Goal: Task Accomplishment & Management: Manage account settings

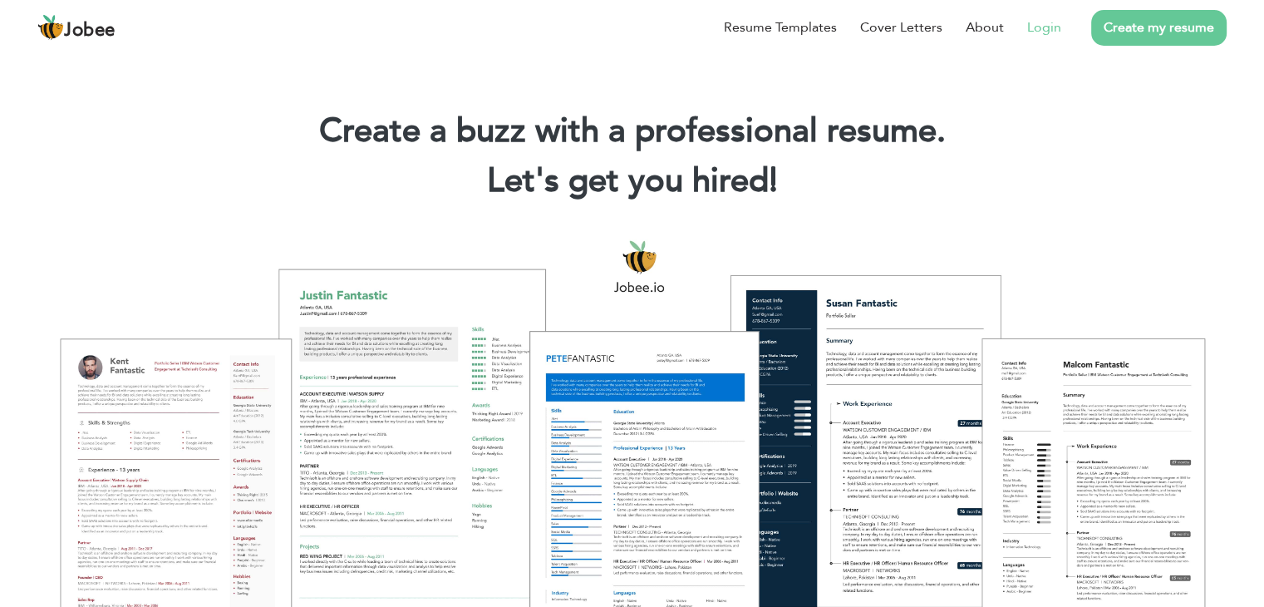
click at [1040, 29] on link "Login" at bounding box center [1044, 27] width 34 height 20
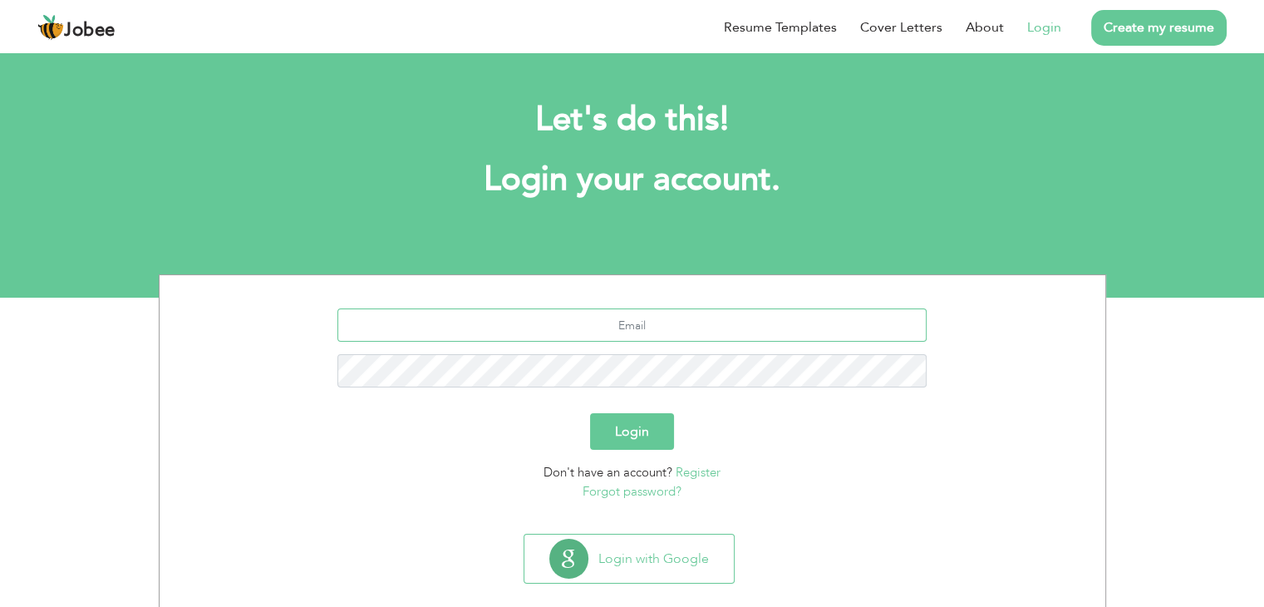
click at [635, 329] on input "text" at bounding box center [631, 324] width 589 height 33
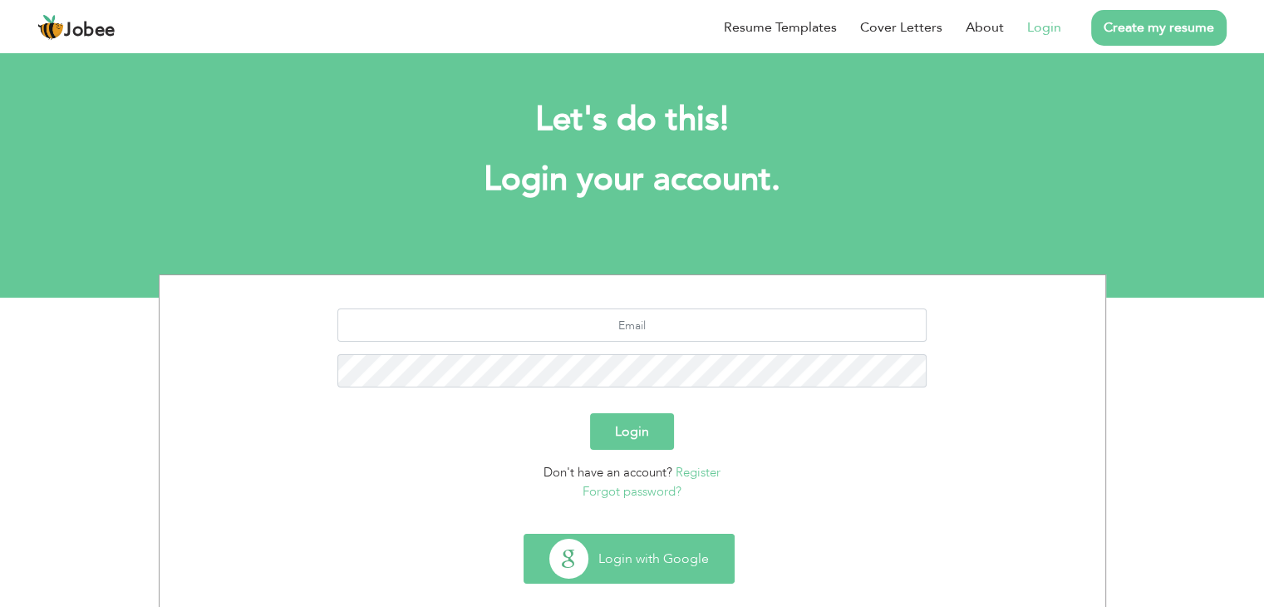
click at [628, 564] on button "Login with Google" at bounding box center [628, 558] width 209 height 48
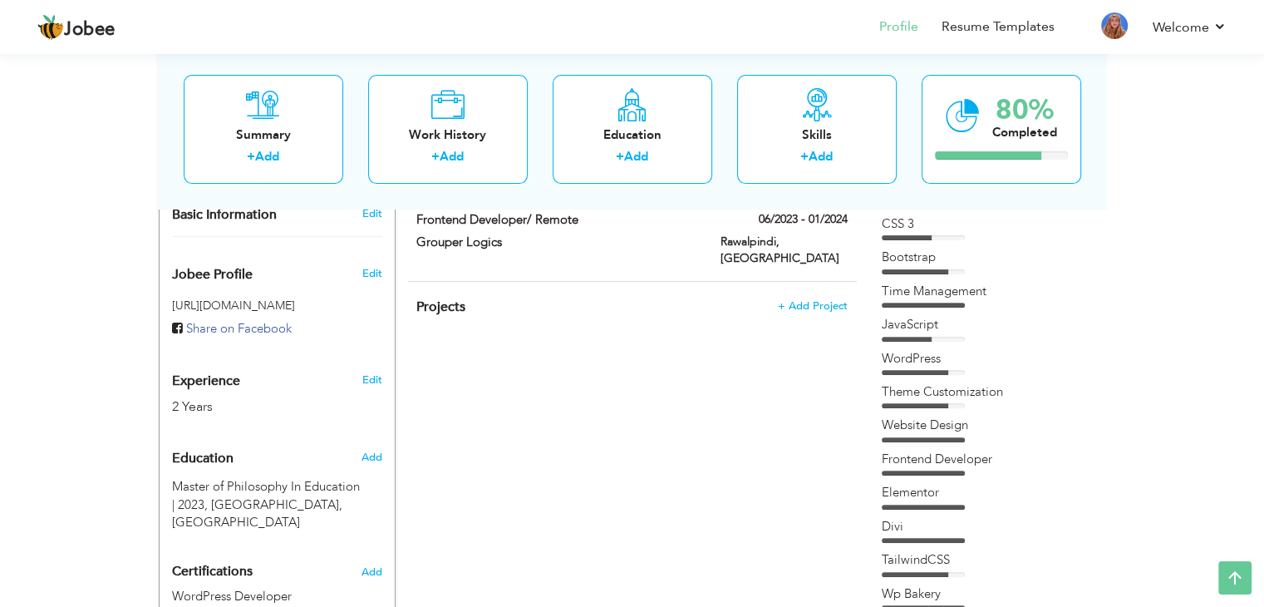
scroll to position [499, 0]
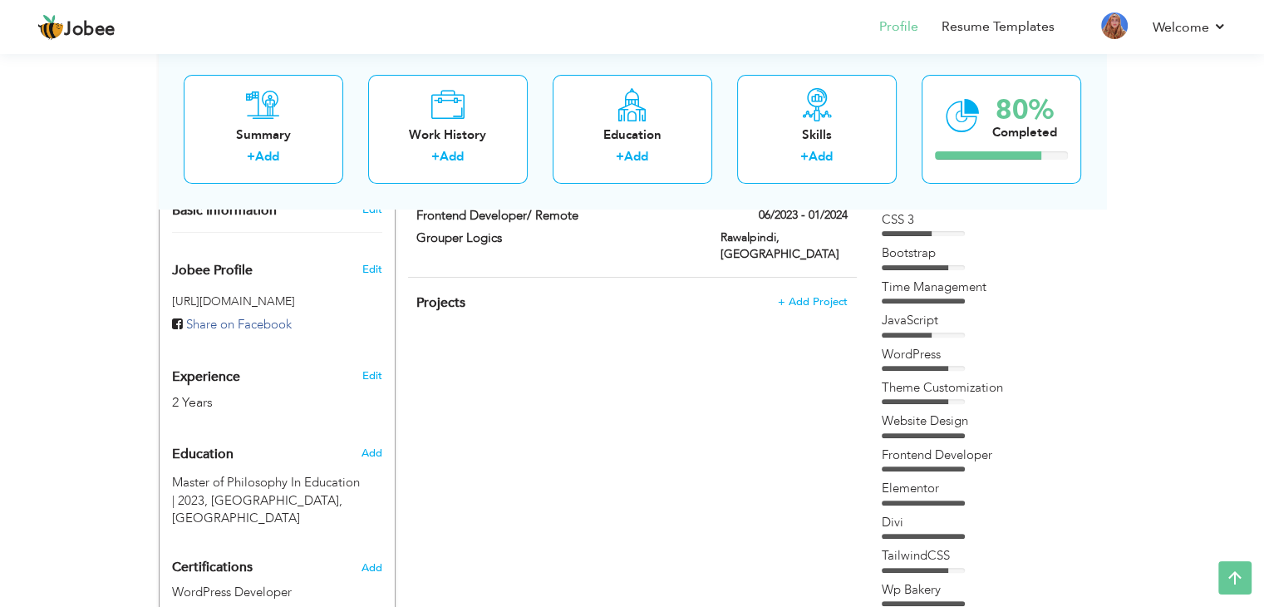
click at [683, 471] on div "CV Import Profile Strength 0% Select an Item from right menu Work History * Job…" at bounding box center [633, 424] width 474 height 1218
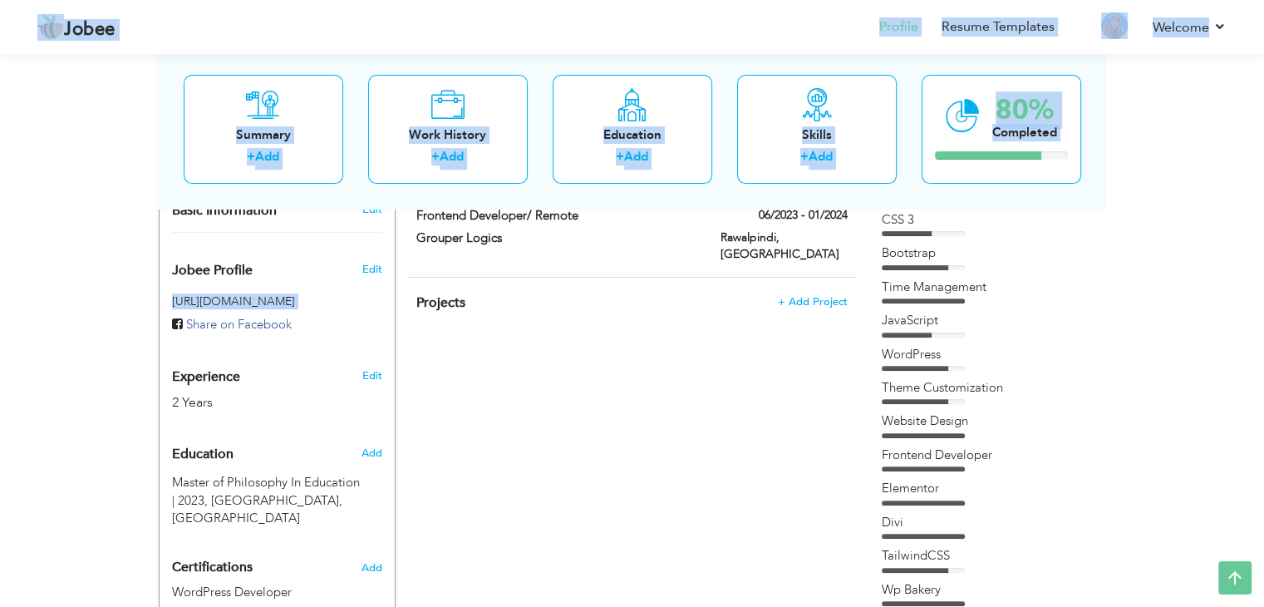
click at [1138, 410] on div "View Resume Export PDF Profile Summary Public Link Experience Education Awards …" at bounding box center [632, 327] width 1264 height 1552
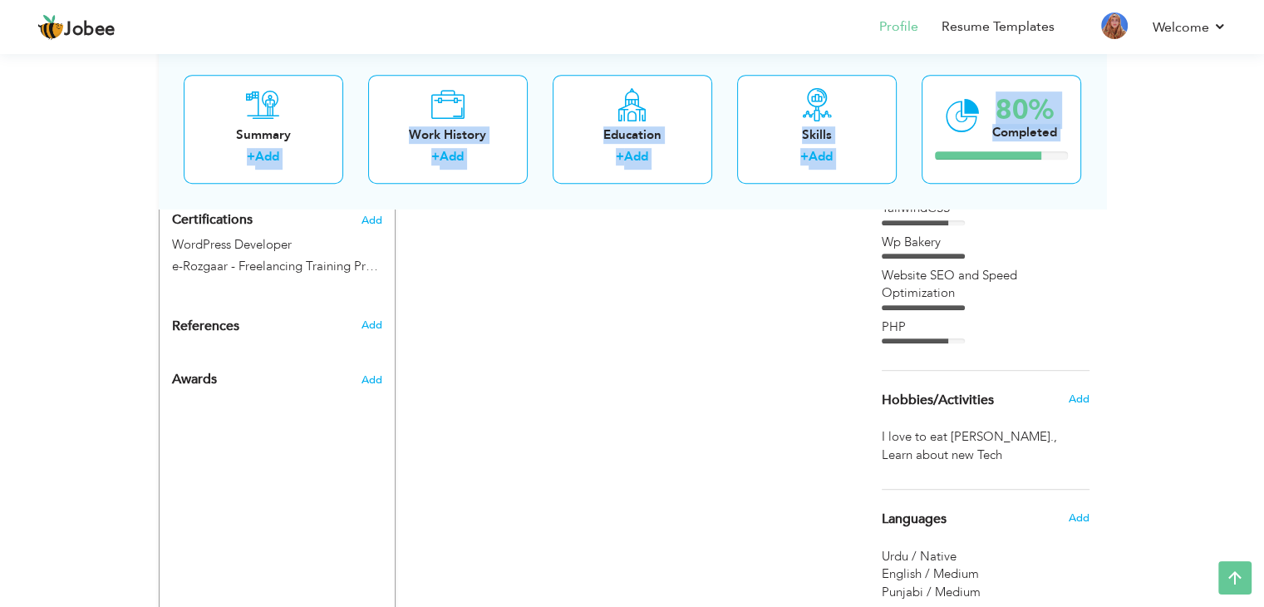
scroll to position [994, 0]
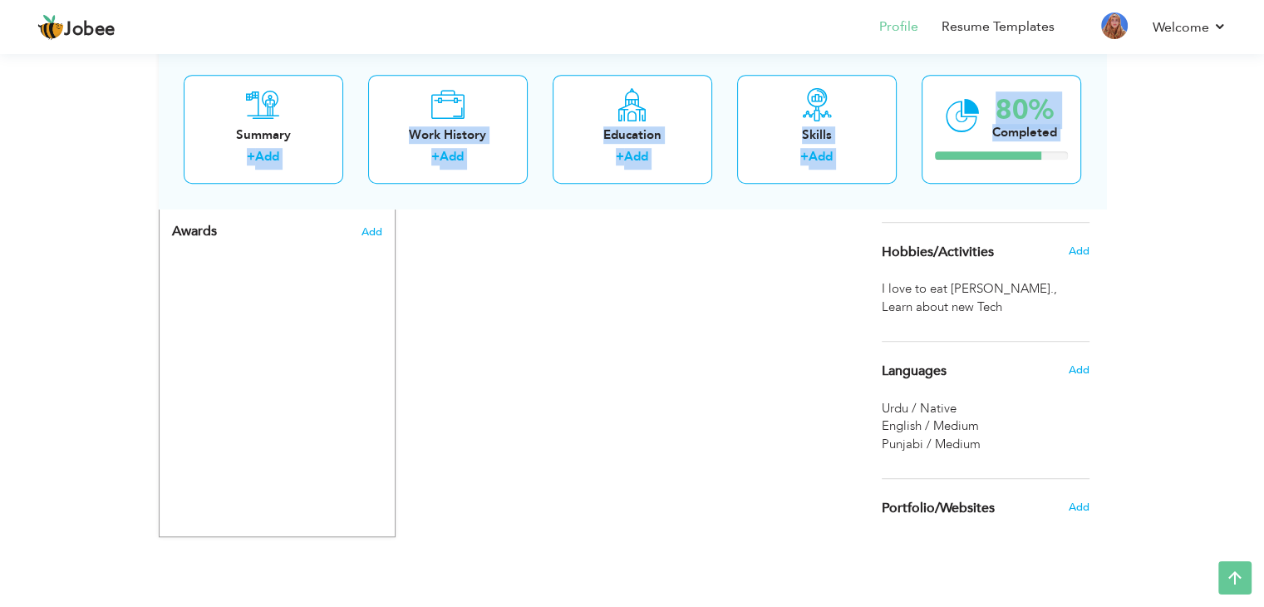
drag, startPoint x: 84, startPoint y: 190, endPoint x: 1044, endPoint y: 539, distance: 1021.5
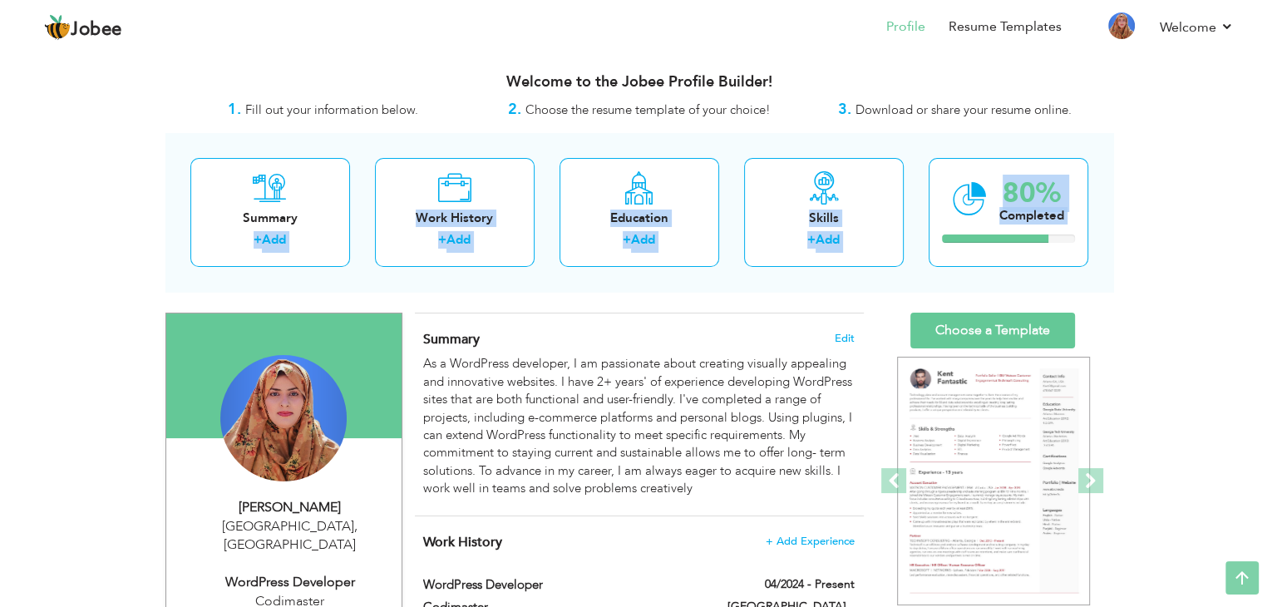
scroll to position [0, 0]
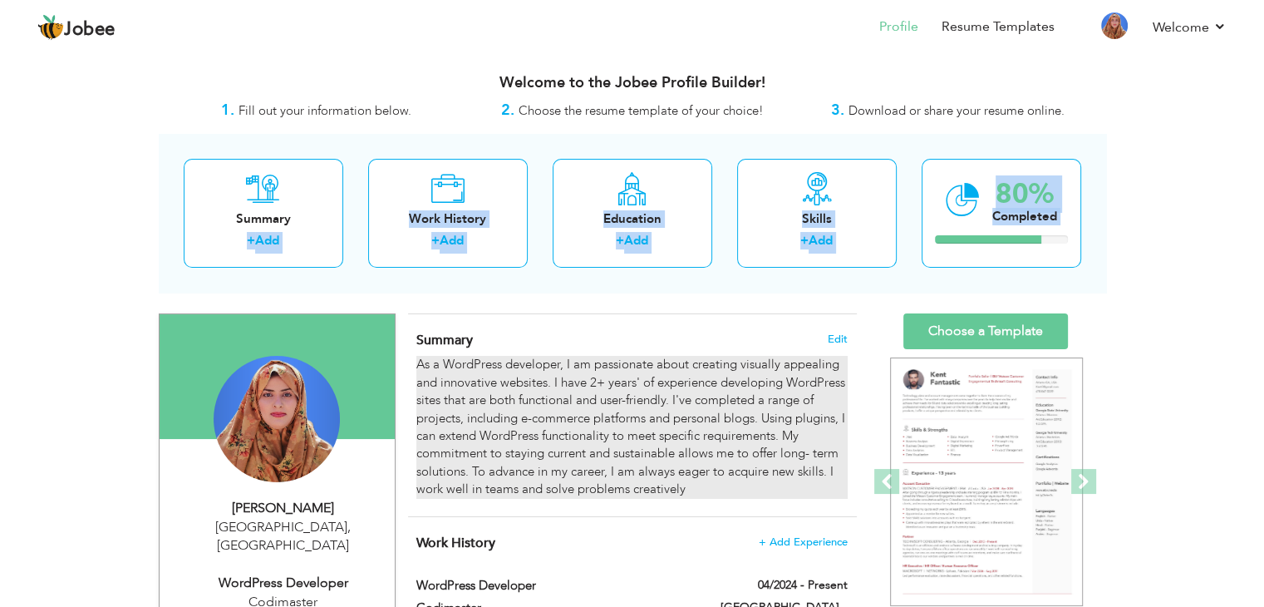
click at [629, 495] on div "As a WordPress developer, I am passionate about creating visually appealing and…" at bounding box center [631, 427] width 431 height 142
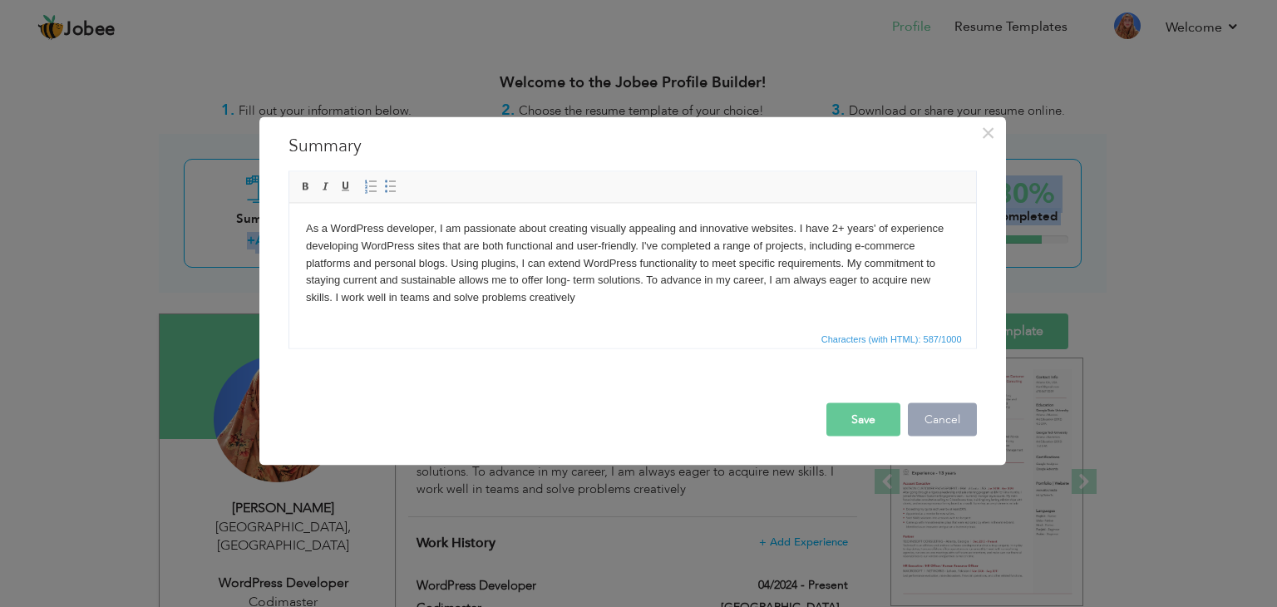
click at [943, 418] on button "Cancel" at bounding box center [942, 419] width 69 height 33
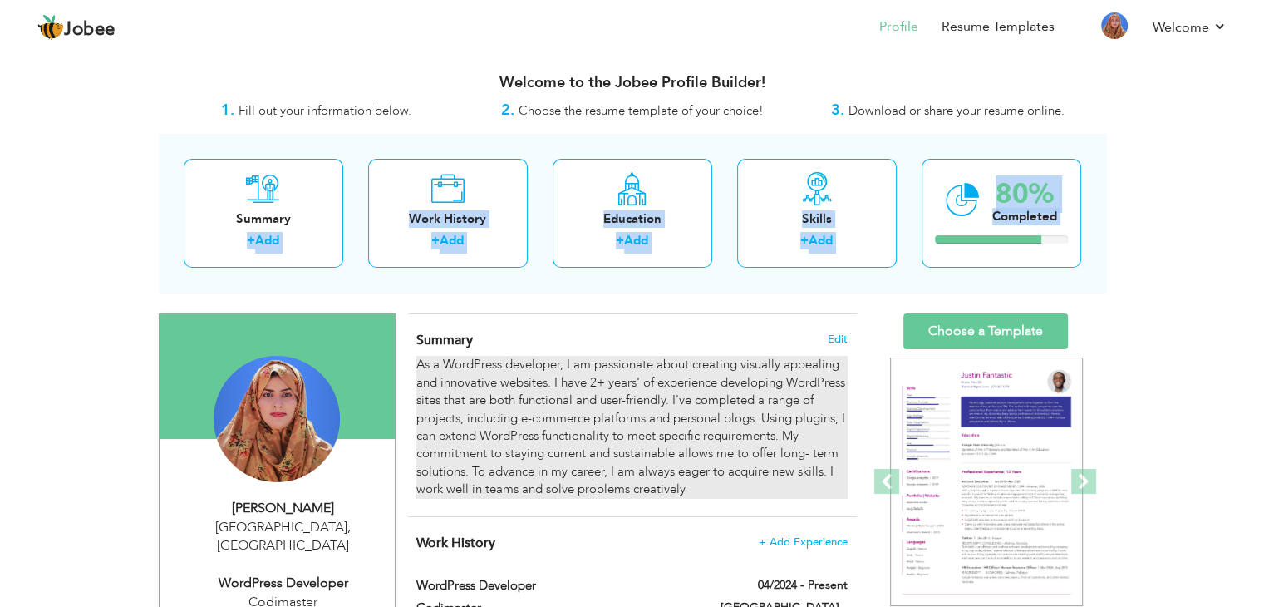
click at [778, 448] on div "As a WordPress developer, I am passionate about creating visually appealing and…" at bounding box center [631, 427] width 431 height 142
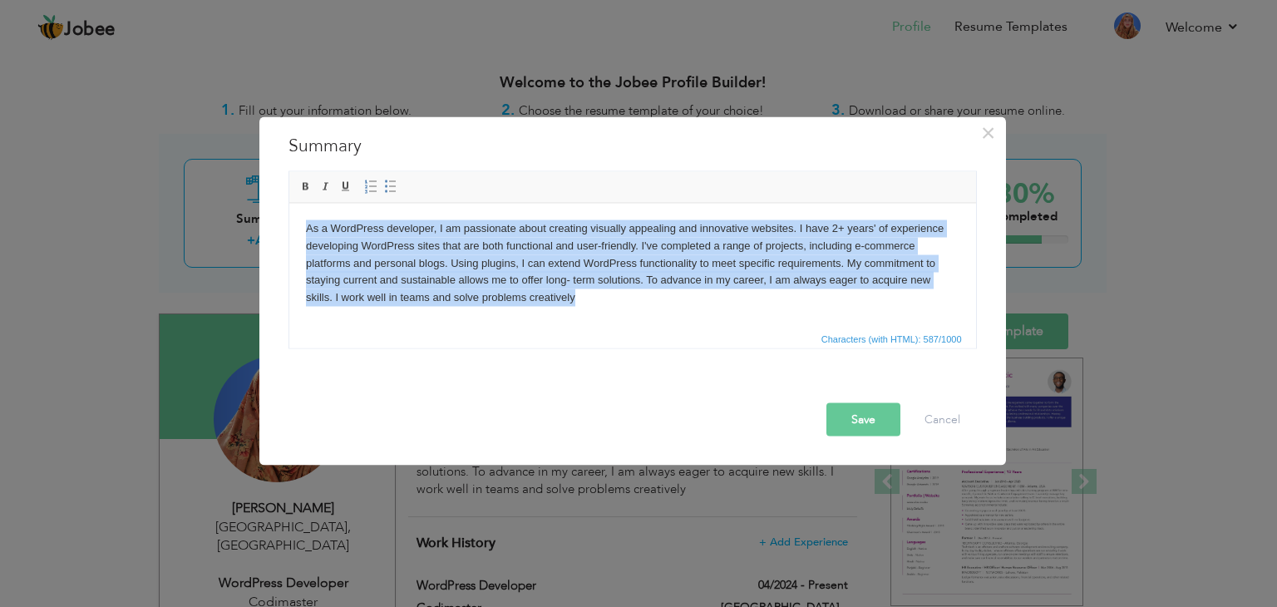
drag, startPoint x: 551, startPoint y: 303, endPoint x: 165, endPoint y: 211, distance: 396.5
click at [288, 211] on html "As a WordPress developer, I am passionate about creating visually appealing and…" at bounding box center [631, 263] width 687 height 120
copy body "As a WordPress developer, I am passionate about creating visually appealing and…"
